Goal: Task Accomplishment & Management: Manage account settings

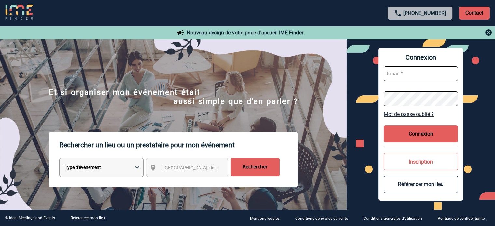
type input "[EMAIL_ADDRESS][DOMAIN_NAME]"
click at [421, 130] on button "Connexion" at bounding box center [420, 133] width 74 height 17
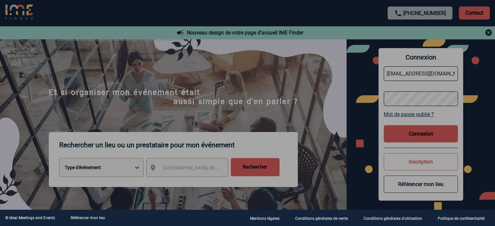
click at [419, 137] on div at bounding box center [247, 113] width 495 height 226
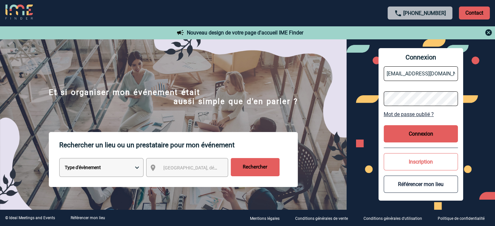
click at [415, 135] on button "Connexion" at bounding box center [420, 133] width 74 height 17
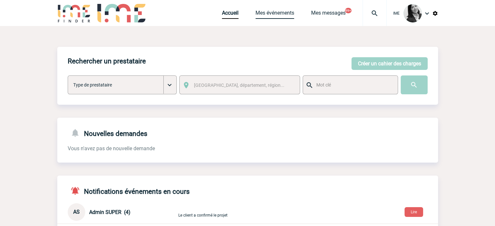
click at [273, 14] on link "Mes événements" at bounding box center [274, 14] width 39 height 9
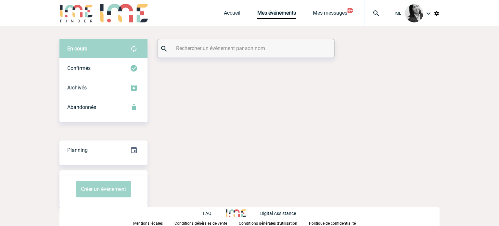
click at [200, 49] on input "text" at bounding box center [247, 48] width 145 height 9
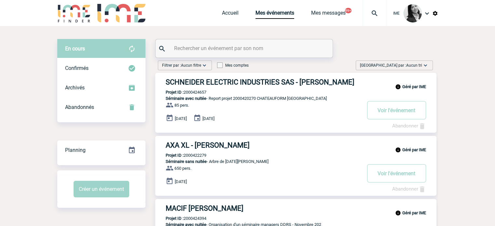
click at [220, 47] on input "text" at bounding box center [244, 48] width 145 height 9
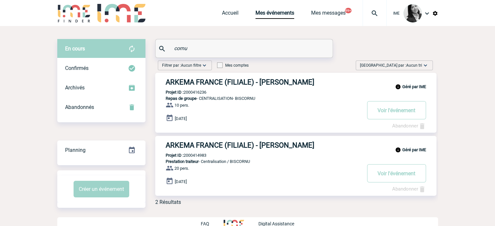
type input "cornu"
click at [436, 13] on img at bounding box center [435, 13] width 6 height 6
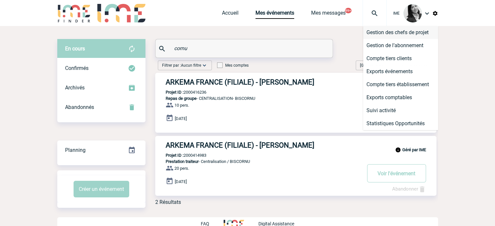
click at [405, 34] on li "Gestion des chefs de projet" at bounding box center [400, 32] width 75 height 13
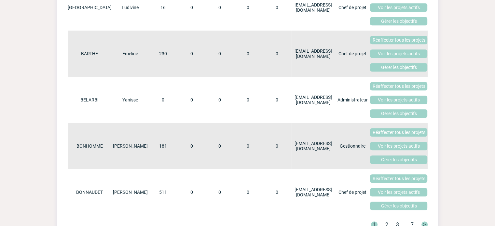
scroll to position [376, 0]
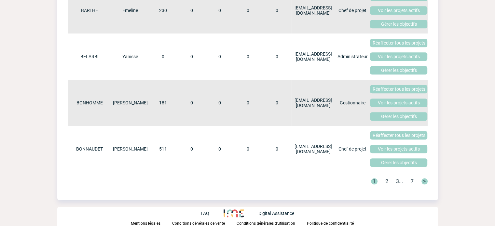
click at [425, 183] on link ">" at bounding box center [424, 181] width 6 height 6
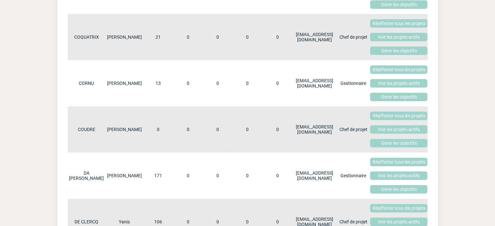
scroll to position [246, 0]
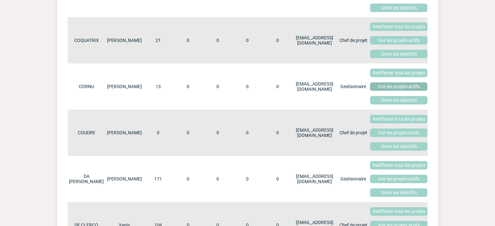
click at [403, 91] on link "Voir les projets actifs" at bounding box center [398, 86] width 57 height 8
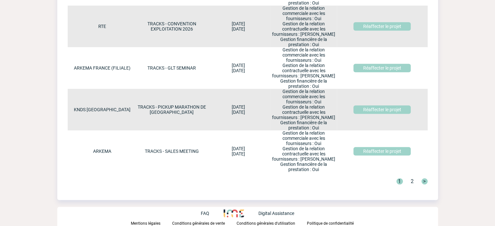
scroll to position [401, 0]
click at [411, 181] on link "2" at bounding box center [411, 181] width 3 height 6
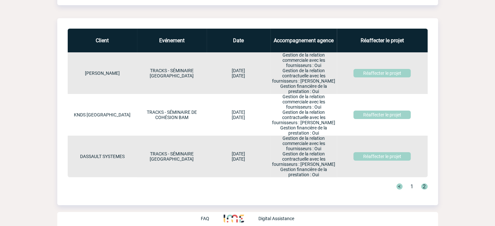
scroll to position [95, 0]
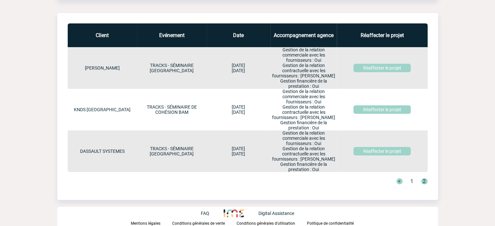
click at [411, 181] on link "1" at bounding box center [411, 181] width 3 height 6
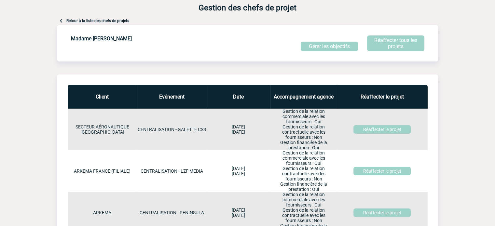
scroll to position [0, 0]
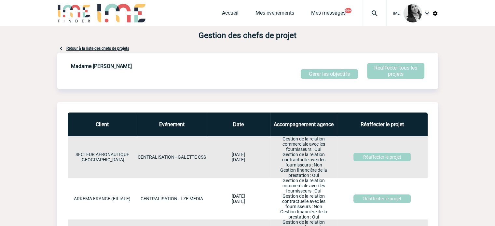
click at [435, 13] on img at bounding box center [435, 13] width 6 height 6
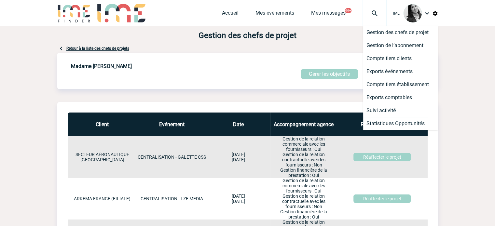
click at [427, 14] on img at bounding box center [427, 13] width 8 height 8
drag, startPoint x: 322, startPoint y: 46, endPoint x: 392, endPoint y: 40, distance: 70.1
click at [323, 45] on div "Retour à la liste des chefs de projets" at bounding box center [247, 49] width 380 height 8
click at [435, 14] on img at bounding box center [435, 13] width 6 height 6
click at [427, 12] on img at bounding box center [427, 13] width 8 height 8
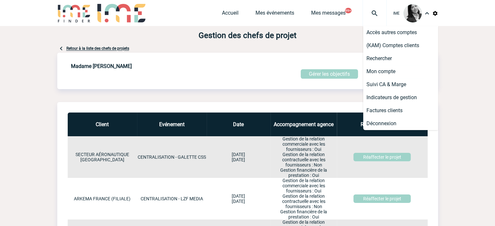
drag, startPoint x: 325, startPoint y: 35, endPoint x: 228, endPoint y: 24, distance: 97.2
click at [324, 35] on p "Gestion des chefs de projet" at bounding box center [247, 35] width 380 height 9
click at [225, 14] on link "Accueil" at bounding box center [230, 14] width 17 height 9
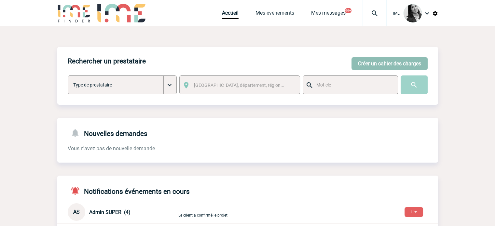
click at [372, 62] on button "Créer un cahier des charges" at bounding box center [389, 63] width 76 height 13
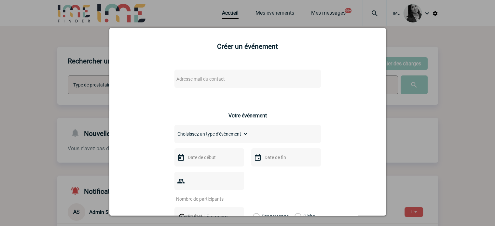
click at [199, 80] on span "Adresse mail du contact" at bounding box center [200, 78] width 48 height 5
click at [201, 91] on input "search" at bounding box center [228, 90] width 111 height 9
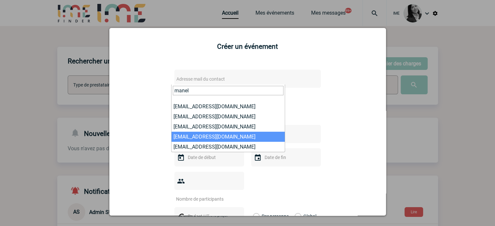
type input "manel"
select select "129748"
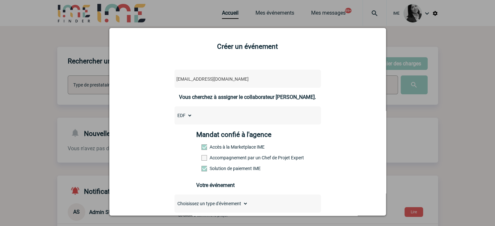
click at [204, 159] on span at bounding box center [204, 158] width 6 height 6
click at [0, 0] on input "Accompagnement par un Chef de Projet Expert" at bounding box center [0, 0] width 0 height 0
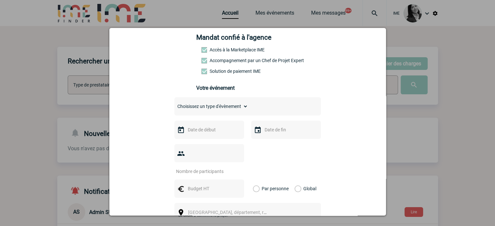
scroll to position [98, 0]
click at [195, 108] on select "Choisissez un type d'évènement Séminaire avec nuitée Séminaire sans nuitée Repa…" at bounding box center [210, 105] width 73 height 9
select select "3"
click at [174, 103] on select "Choisissez un type d'évènement Séminaire avec nuitée Séminaire sans nuitée Repa…" at bounding box center [210, 105] width 73 height 9
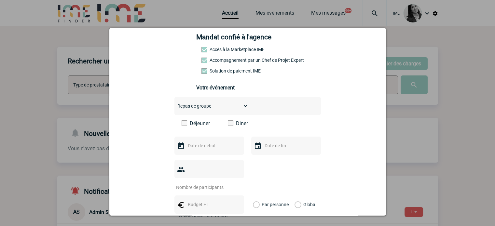
drag, startPoint x: 228, startPoint y: 124, endPoint x: 214, endPoint y: 144, distance: 24.3
click at [228, 124] on span at bounding box center [231, 123] width 6 height 6
click at [0, 0] on input "Diner" at bounding box center [0, 0] width 0 height 0
click at [210, 150] on input "text" at bounding box center [208, 145] width 45 height 8
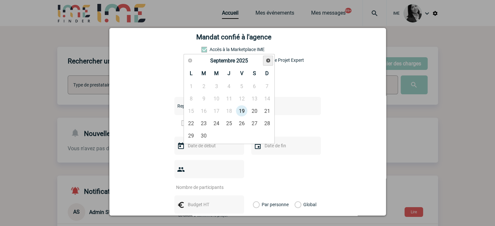
click at [269, 58] on span "Suivant" at bounding box center [267, 60] width 5 height 5
click at [217, 134] on link "26" at bounding box center [216, 136] width 12 height 12
type input "26-11-2025"
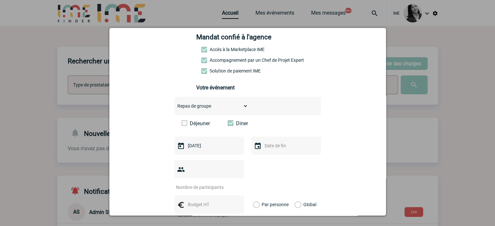
click at [271, 150] on input "text" at bounding box center [285, 145] width 45 height 8
drag, startPoint x: 294, startPoint y: 136, endPoint x: 261, endPoint y: 150, distance: 35.2
click at [293, 136] on link "26" at bounding box center [293, 136] width 12 height 12
type input "26-11-2025"
click at [192, 183] on input "number" at bounding box center [204, 187] width 61 height 8
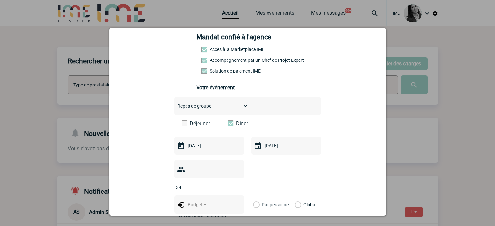
scroll to position [163, 0]
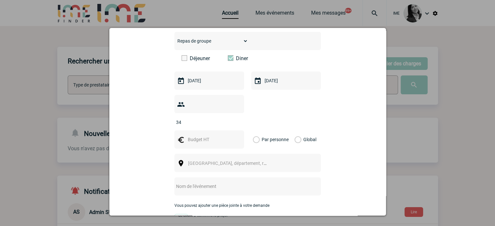
type input "34"
click at [201, 135] on input "text" at bounding box center [208, 139] width 45 height 8
type input "1700"
click at [294, 130] on label "Global" at bounding box center [296, 139] width 4 height 18
click at [0, 0] on input "Global" at bounding box center [0, 0] width 0 height 0
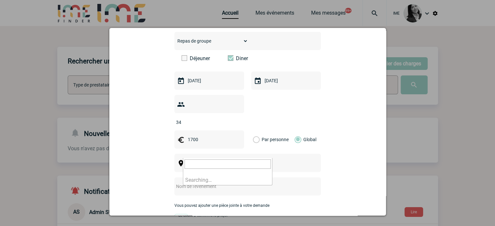
click at [212, 161] on span "Ville, département, région..." at bounding box center [233, 163] width 90 height 5
drag, startPoint x: 209, startPoint y: 159, endPoint x: 163, endPoint y: 166, distance: 47.0
click at [163, 166] on body "IME Accueil Mes événements" at bounding box center [247, 209] width 495 height 419
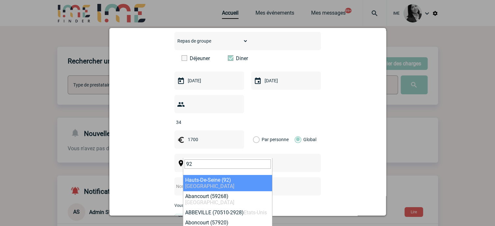
drag, startPoint x: 201, startPoint y: 165, endPoint x: 163, endPoint y: 164, distance: 38.4
click at [163, 164] on body "IME Accueil Mes événements" at bounding box center [247, 209] width 495 height 419
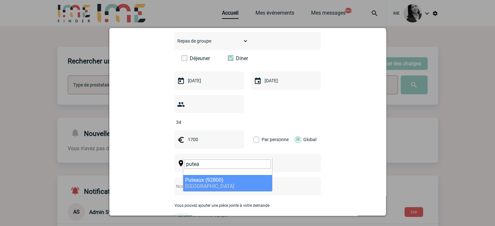
type input "putea"
select select "53"
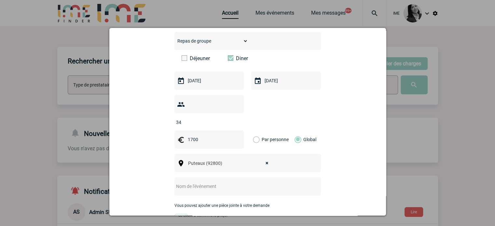
click at [187, 182] on input "text" at bounding box center [238, 186] width 129 height 8
click at [160, 178] on div "manel-externe.jouini@edf.fr manel-externe.jouini@edf.fr Vous cherchez à assigne…" at bounding box center [247, 111] width 260 height 421
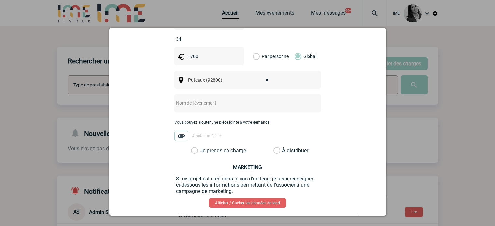
scroll to position [260, 0]
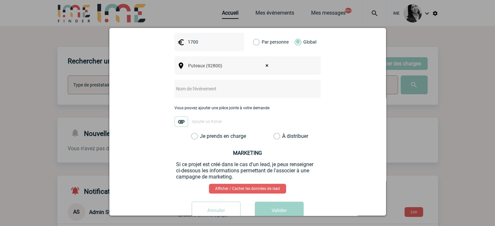
click at [359, 90] on div "manel-externe.jouini@edf.fr manel-externe.jouini@edf.fr Vous cherchez à assigne…" at bounding box center [247, 13] width 260 height 421
drag, startPoint x: 211, startPoint y: 80, endPoint x: 289, endPoint y: 93, distance: 79.8
click at [211, 85] on input "text" at bounding box center [238, 89] width 129 height 8
click at [137, 125] on div "manel-externe.jouini@edf.fr manel-externe.jouini@edf.fr Vous cherchez à assigne…" at bounding box center [247, 13] width 260 height 421
click at [329, 108] on div "manel-externe.jouini@edf.fr manel-externe.jouini@edf.fr Vous cherchez à assigne…" at bounding box center [247, 13] width 260 height 421
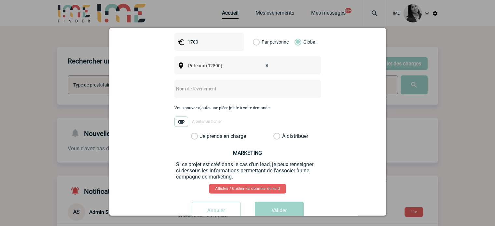
click at [191, 133] on label "Je prends en charge" at bounding box center [196, 136] width 11 height 7
click at [0, 0] on input "Je prends en charge" at bounding box center [0, 0] width 0 height 0
click at [281, 202] on button "Valider" at bounding box center [279, 211] width 49 height 18
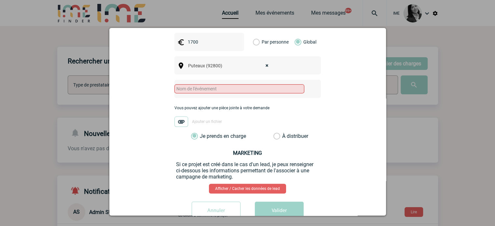
click at [204, 84] on input "text" at bounding box center [239, 88] width 130 height 9
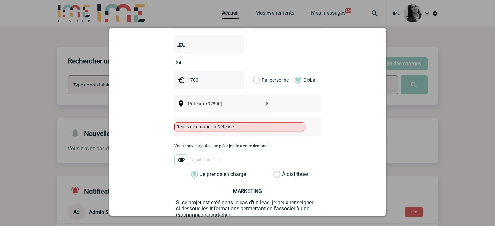
scroll to position [269, 0]
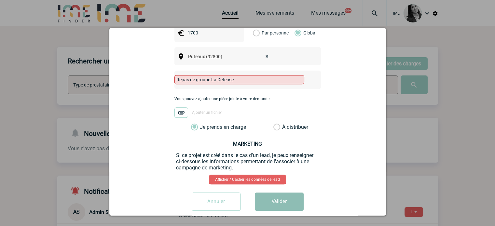
type input "Repas de groupe La Défense"
click at [296, 198] on button "Valider" at bounding box center [279, 201] width 49 height 18
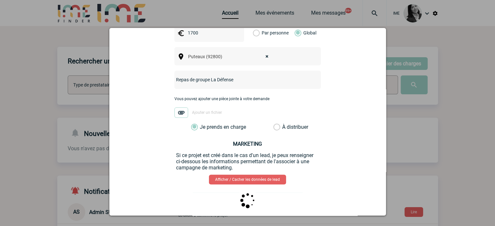
scroll to position [0, 0]
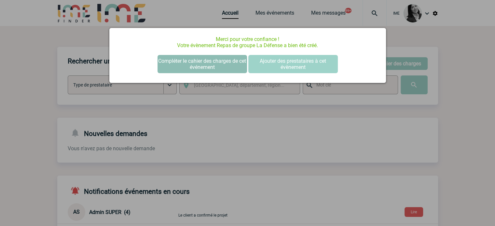
click at [217, 69] on button "Compléter le cahier des charges de cet événement" at bounding box center [201, 64] width 89 height 18
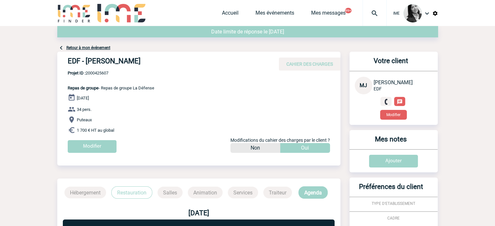
click at [83, 48] on link "Retour à mon événement" at bounding box center [88, 48] width 44 height 5
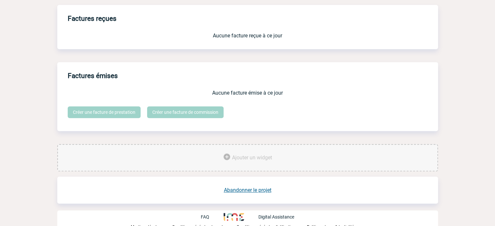
scroll to position [549, 0]
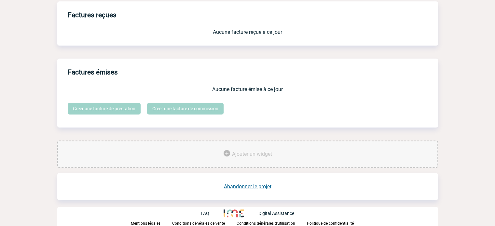
click at [251, 153] on span "Ajouter un widget" at bounding box center [252, 154] width 40 height 6
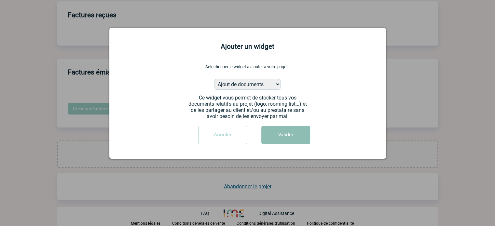
click at [286, 136] on button "Valider" at bounding box center [285, 135] width 49 height 18
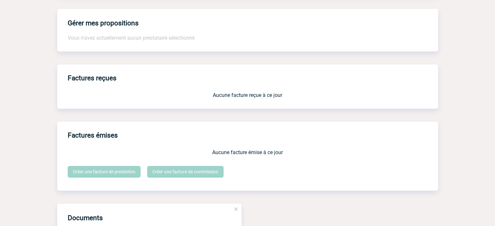
scroll to position [640, 0]
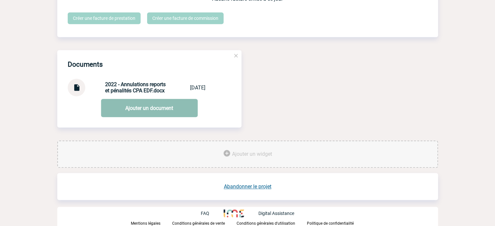
click at [138, 112] on link "Ajouter un document" at bounding box center [149, 108] width 97 height 18
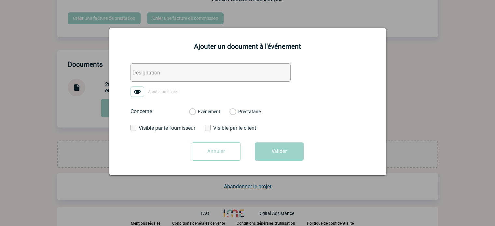
click at [154, 72] on input "text" at bounding box center [210, 72] width 160 height 18
type input "Echanges - EDF"
drag, startPoint x: 316, startPoint y: 92, endPoint x: 290, endPoint y: 101, distance: 27.6
click at [308, 96] on form "Echanges - EDF Ajouter un fichier Concerne Evénement Prestataire Visible par le…" at bounding box center [247, 114] width 260 height 102
click at [192, 111] on label "Evénement" at bounding box center [192, 112] width 6 height 6
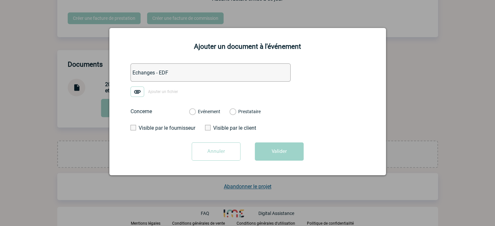
click at [0, 0] on input "Evénement" at bounding box center [0, 0] width 0 height 0
click at [136, 91] on img at bounding box center [137, 91] width 14 height 10
click at [0, 0] on input "Ajouter un fichier" at bounding box center [0, 0] width 0 height 0
click at [276, 152] on button "Valider" at bounding box center [279, 151] width 49 height 18
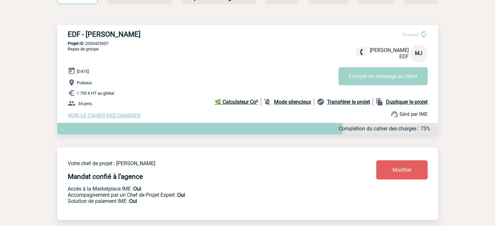
scroll to position [0, 0]
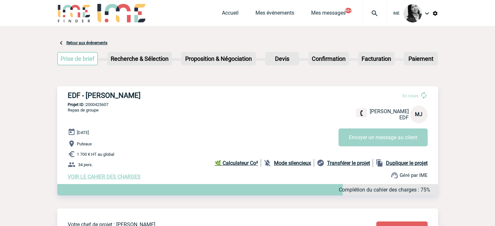
click at [73, 44] on link "Retour aux événements" at bounding box center [86, 43] width 41 height 5
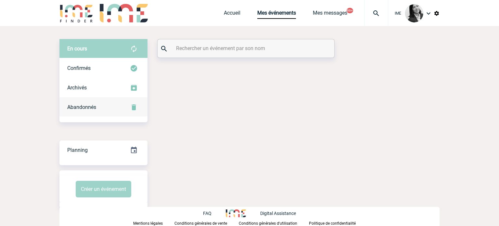
click at [113, 104] on div "Abandonnés" at bounding box center [104, 108] width 88 height 20
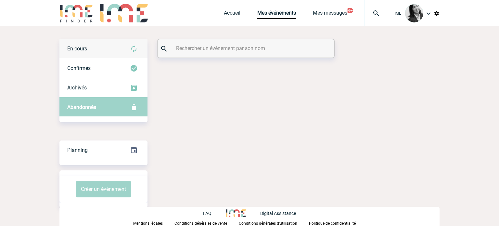
click at [116, 48] on div "En cours" at bounding box center [104, 49] width 88 height 20
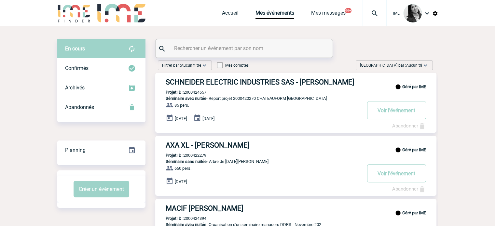
click at [191, 52] on input "text" at bounding box center [244, 48] width 145 height 9
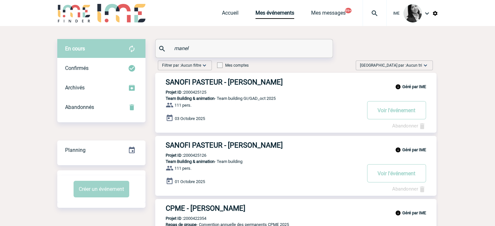
drag, startPoint x: 211, startPoint y: 49, endPoint x: 159, endPoint y: 52, distance: 52.7
click at [159, 52] on div "manel" at bounding box center [243, 48] width 177 height 18
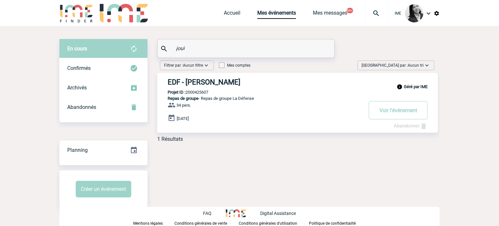
type input "joui"
click at [412, 126] on link "Abandonner" at bounding box center [411, 126] width 34 height 6
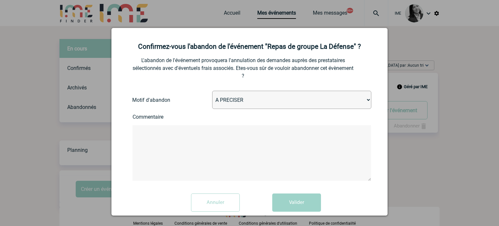
click at [228, 105] on select "A PRECISER Projet annulé Projet reporté Evénement organisé en interne A fait ap…" at bounding box center [291, 100] width 159 height 18
select select "ABANDON_PROJET_13"
click at [212, 91] on select "A PRECISER Projet annulé Projet reporté Evénement organisé en interne A fait ap…" at bounding box center [291, 100] width 159 height 18
click at [203, 148] on textarea at bounding box center [252, 153] width 239 height 56
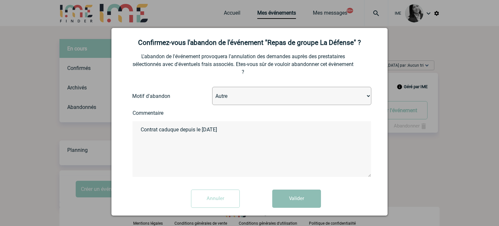
scroll to position [11, 0]
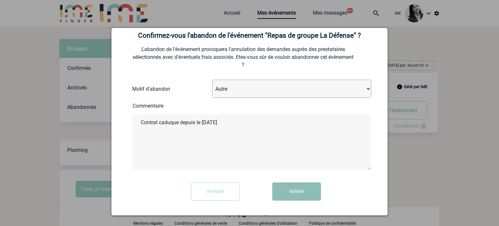
type textarea "Contrat caduque depuis le 1er janvier 2025"
click at [296, 190] on button "Valider" at bounding box center [296, 191] width 49 height 18
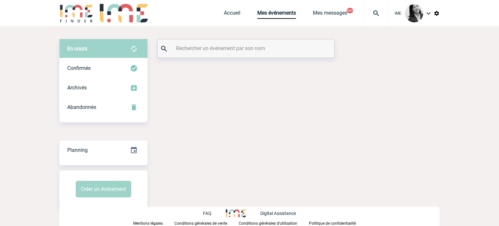
drag, startPoint x: 33, startPoint y: 61, endPoint x: 49, endPoint y: 57, distance: 16.7
click at [33, 60] on body "IME Accueil Mes événements" at bounding box center [249, 113] width 499 height 226
drag, startPoint x: 232, startPoint y: 9, endPoint x: 231, endPoint y: 13, distance: 4.2
click at [232, 9] on div "Accueil Mes événements Mes messages 99+ Projet, client Projet, client" at bounding box center [306, 13] width 165 height 26
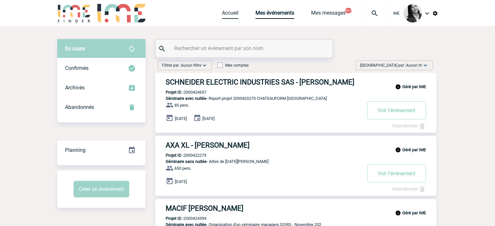
click at [231, 13] on link "Accueil" at bounding box center [230, 14] width 17 height 9
